Goal: Browse casually: Explore the website without a specific task or goal

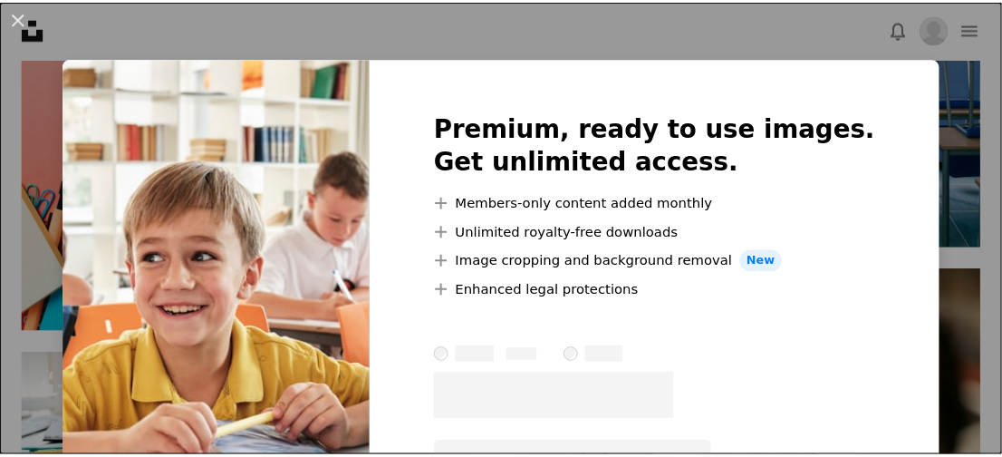
scroll to position [997, 0]
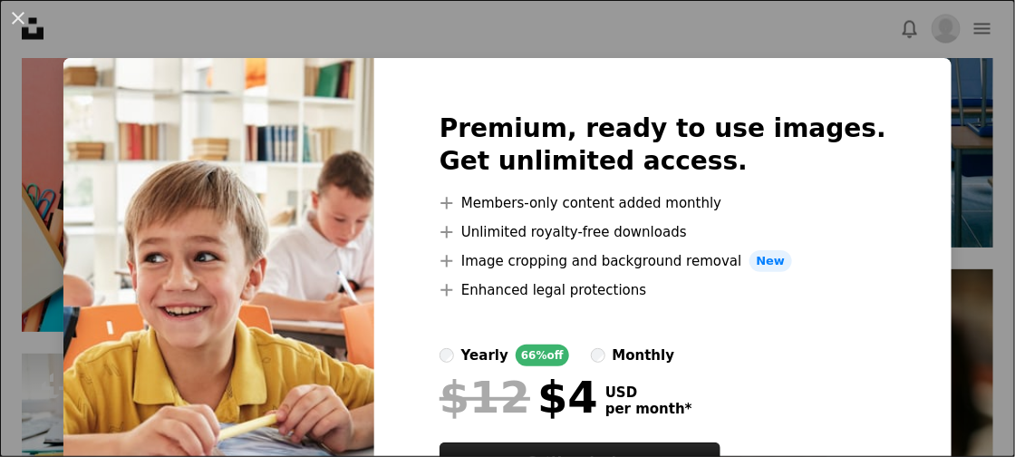
click at [942, 148] on div "An X shape Premium, ready to use images. Get unlimited access. A plus sign Memb…" at bounding box center [507, 228] width 1015 height 457
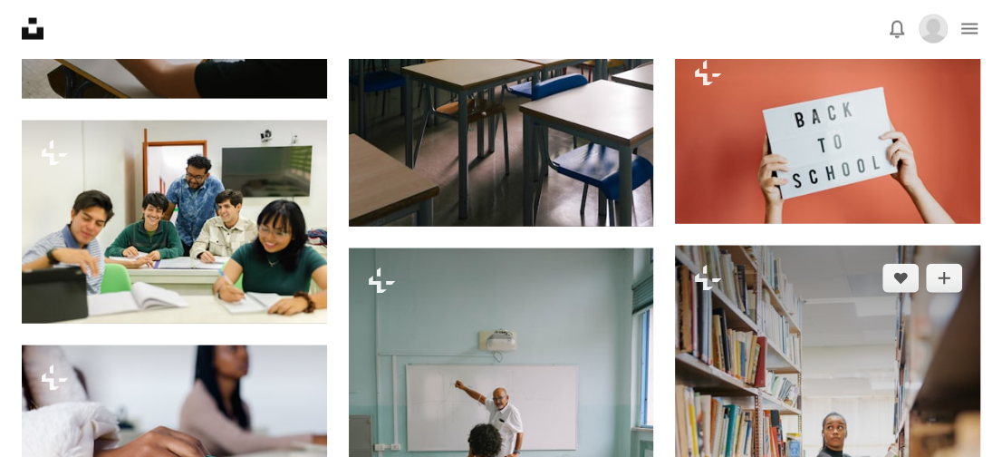
scroll to position [2175, 0]
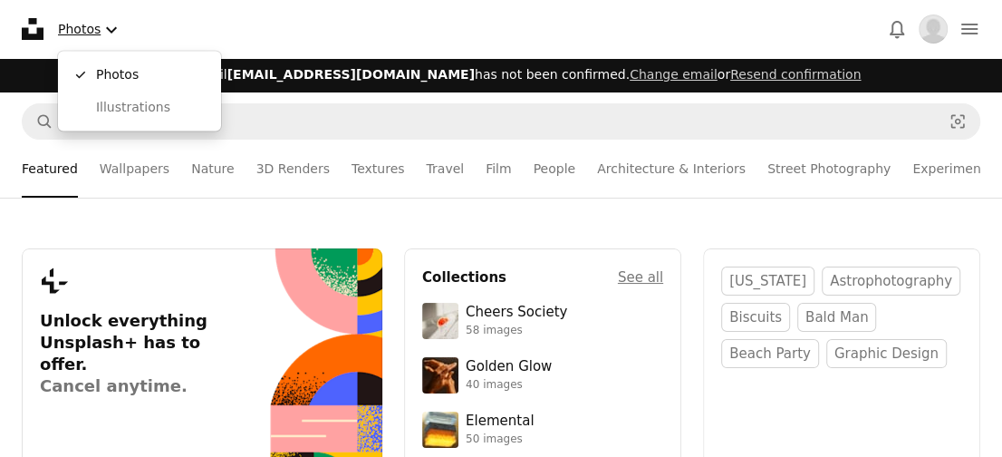
click at [92, 20] on button "Photos Chevron down" at bounding box center [90, 29] width 79 height 37
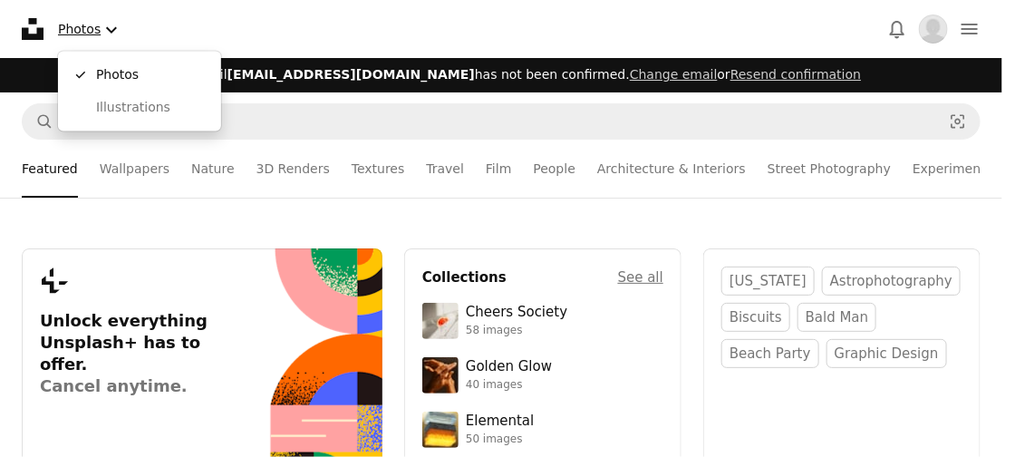
click at [56, 24] on button "Photos Chevron down" at bounding box center [90, 29] width 79 height 37
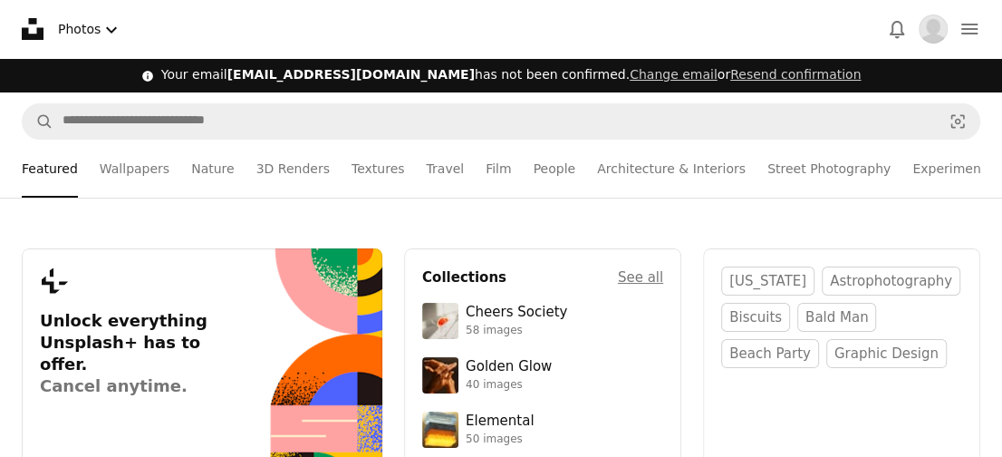
click at [32, 30] on icon "Unsplash logo Unsplash Home" at bounding box center [32, 29] width 36 height 36
click at [210, 159] on link "Nature" at bounding box center [212, 169] width 43 height 58
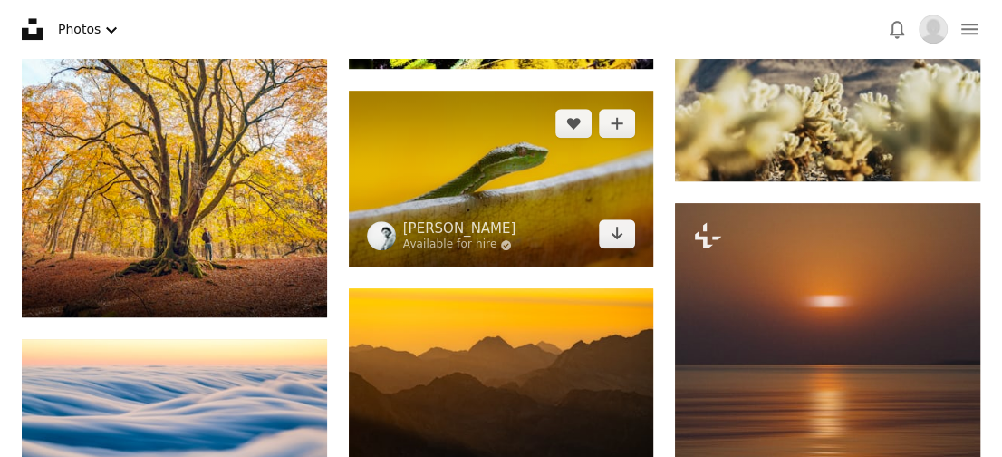
scroll to position [31291, 0]
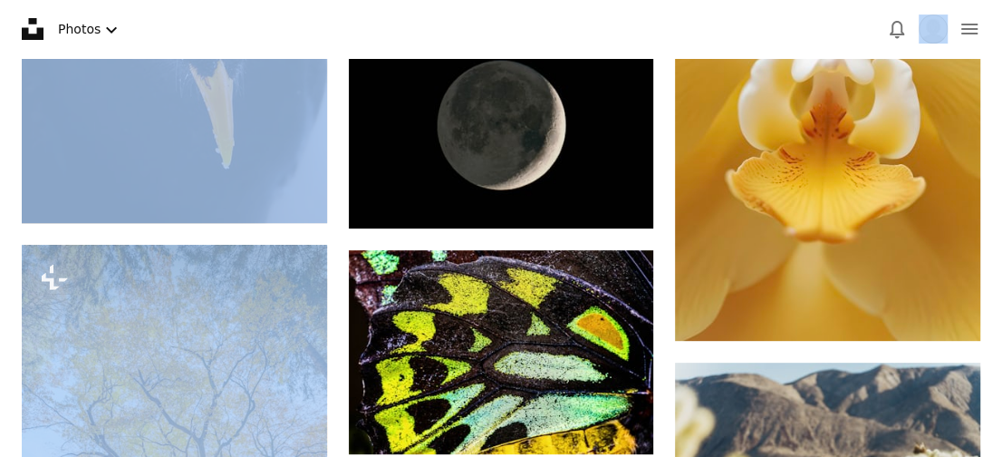
drag, startPoint x: 304, startPoint y: 4, endPoint x: 450, endPoint y: -61, distance: 159.5
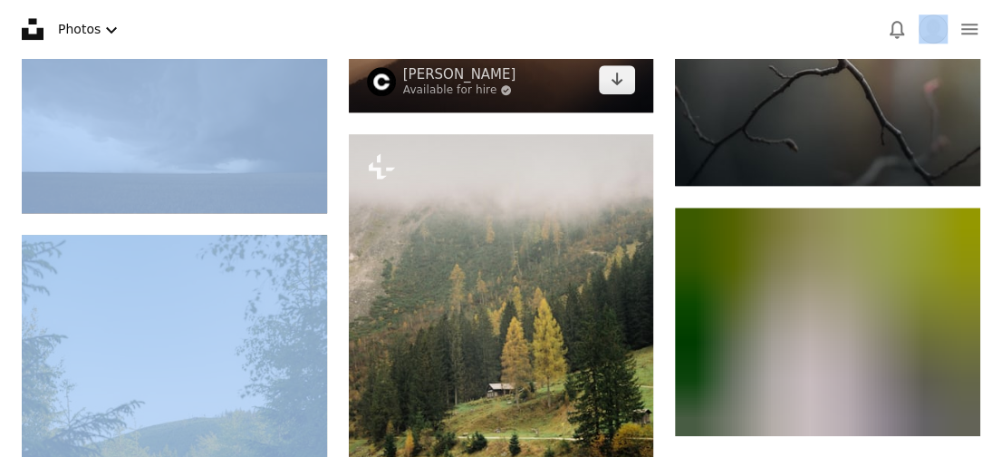
scroll to position [46676, 0]
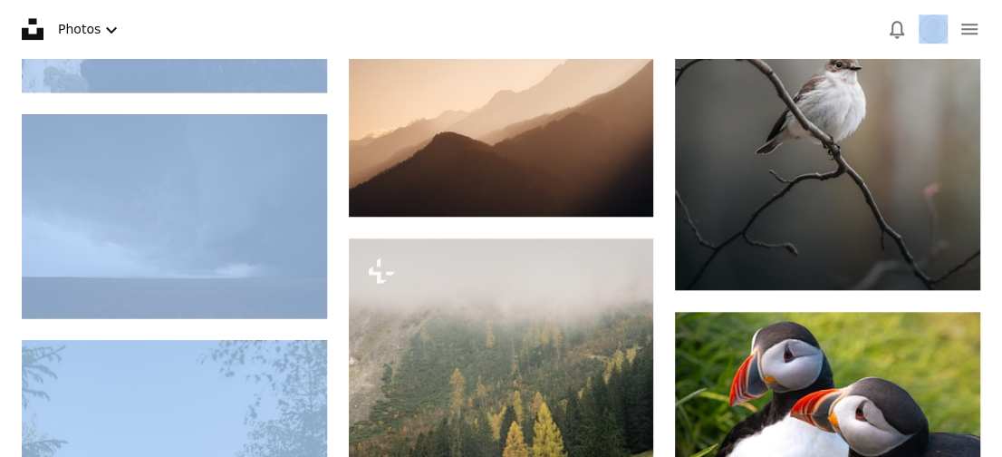
click at [572, 21] on nav "Unsplash logo Unsplash Home A photo Pen Tool A stack of folders Download Photos…" at bounding box center [501, 29] width 1002 height 58
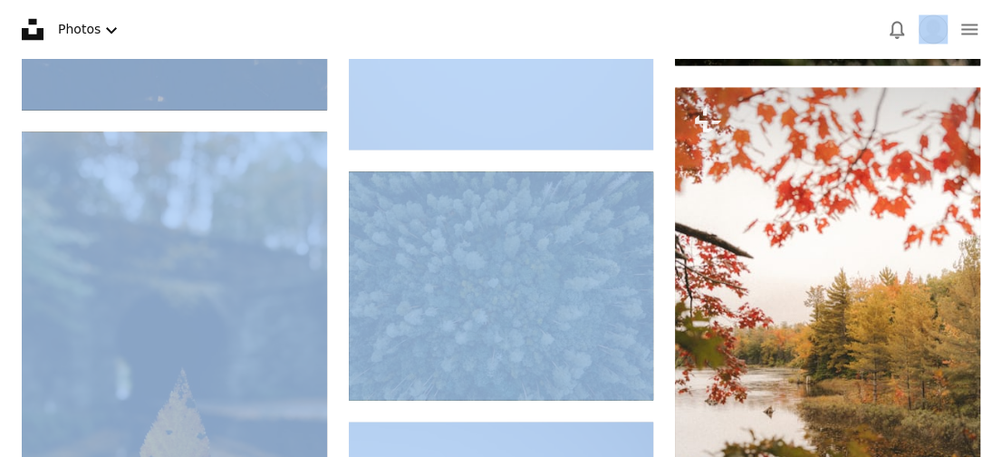
scroll to position [1476, 0]
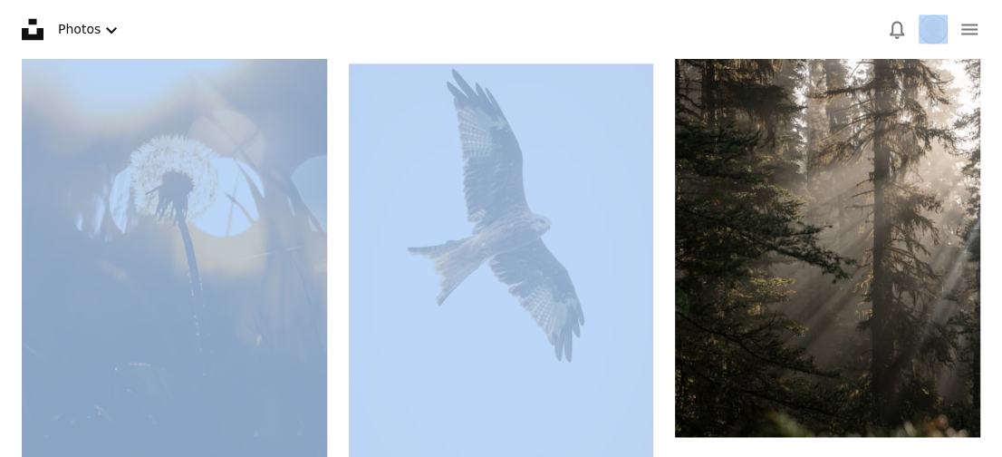
click at [670, 44] on nav "Unsplash logo Unsplash Home A photo Pen Tool A stack of folders Download Photos…" at bounding box center [501, 29] width 1002 height 58
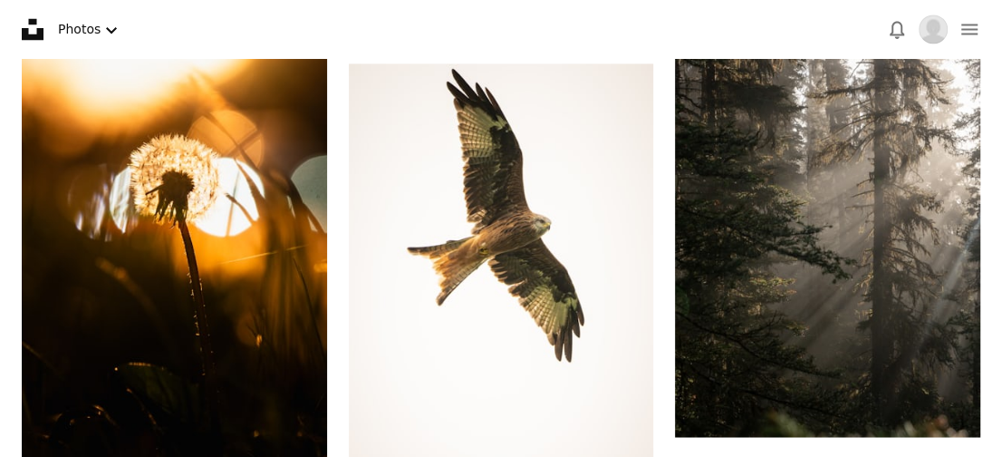
click at [670, 43] on nav "Unsplash logo Unsplash Home A photo Pen Tool A stack of folders Download Photos…" at bounding box center [501, 29] width 1002 height 58
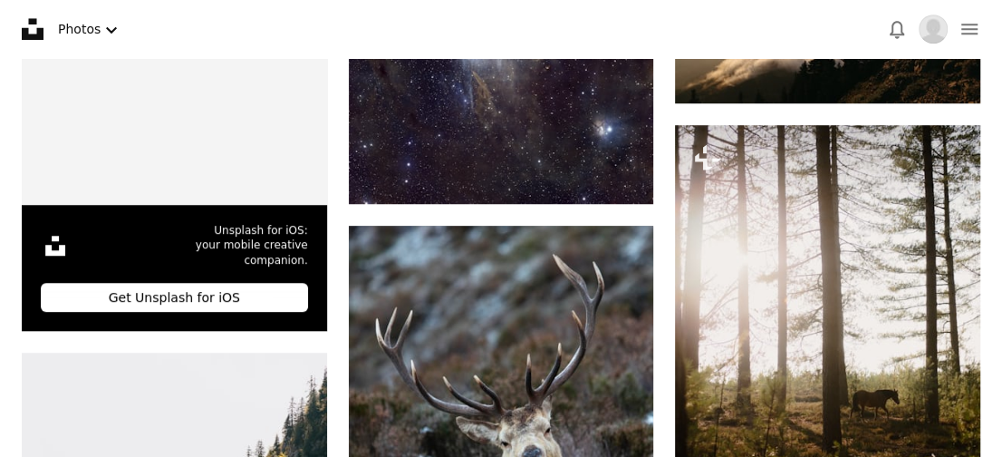
scroll to position [276, 0]
